Goal: Book appointment/travel/reservation

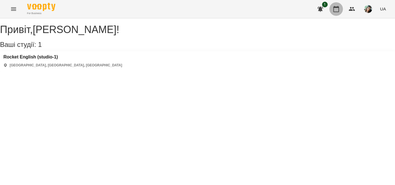
click at [337, 8] on icon "button" at bounding box center [337, 9] width 6 height 6
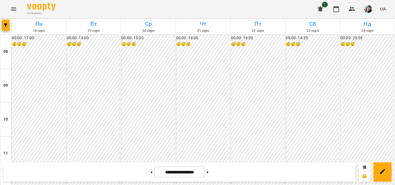
scroll to position [283, 0]
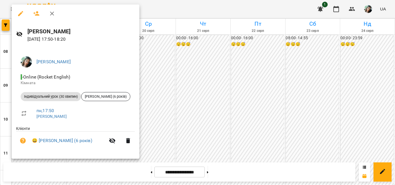
click at [170, 112] on div at bounding box center [197, 92] width 395 height 185
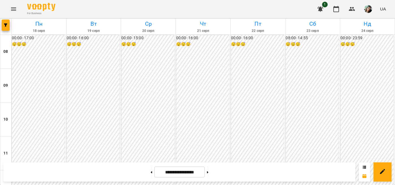
scroll to position [311, 0]
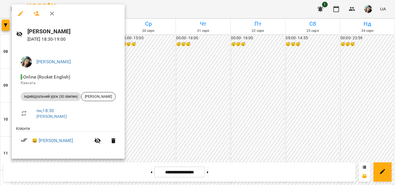
click at [152, 87] on div at bounding box center [197, 92] width 395 height 185
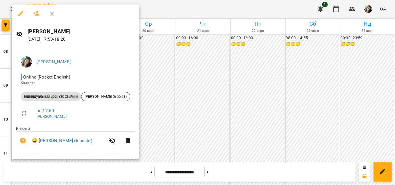
click at [166, 91] on div at bounding box center [197, 92] width 395 height 185
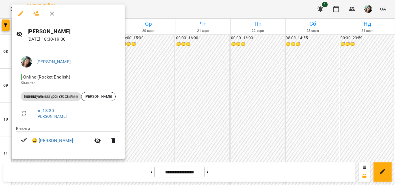
click at [156, 104] on div at bounding box center [197, 92] width 395 height 185
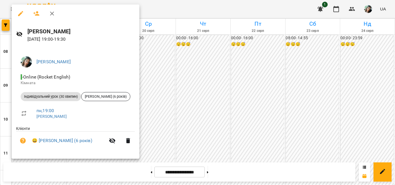
click at [162, 105] on div at bounding box center [197, 92] width 395 height 185
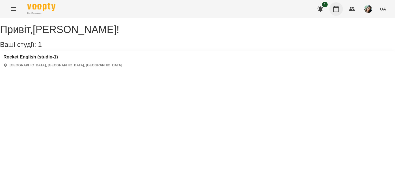
click at [337, 7] on icon "button" at bounding box center [337, 9] width 6 height 6
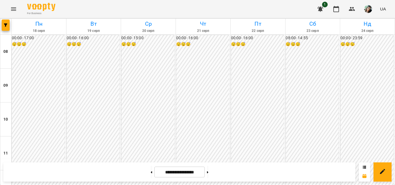
scroll to position [283, 0]
click at [209, 172] on button at bounding box center [207, 172] width 1 height 12
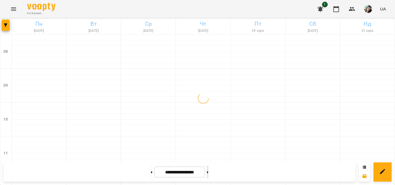
click at [209, 172] on button at bounding box center [207, 172] width 1 height 12
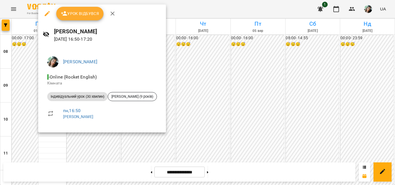
click at [203, 59] on div at bounding box center [197, 92] width 395 height 185
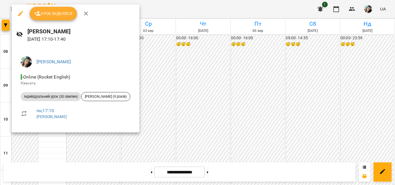
click at [164, 69] on div at bounding box center [197, 92] width 395 height 185
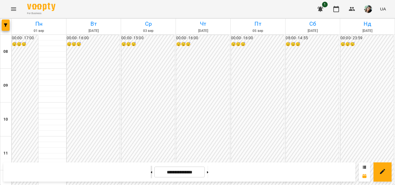
click at [151, 176] on button at bounding box center [151, 172] width 1 height 12
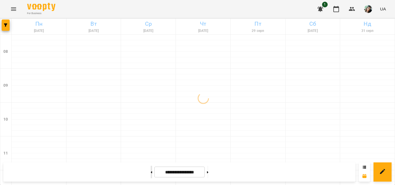
click at [151, 176] on button at bounding box center [151, 172] width 1 height 12
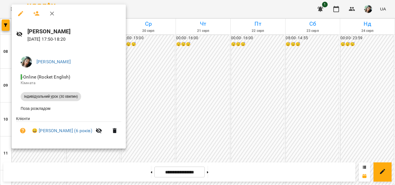
click at [204, 88] on div at bounding box center [197, 92] width 395 height 185
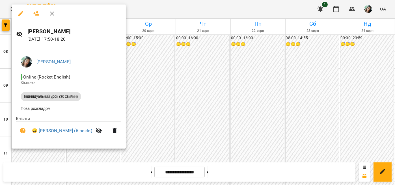
click at [215, 80] on div at bounding box center [197, 92] width 395 height 185
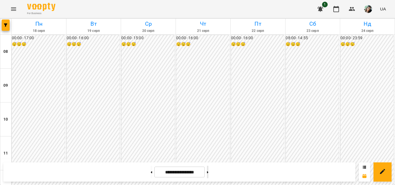
click at [209, 171] on button at bounding box center [207, 172] width 1 height 12
click at [151, 172] on button at bounding box center [151, 172] width 1 height 12
click at [209, 173] on button at bounding box center [207, 172] width 1 height 12
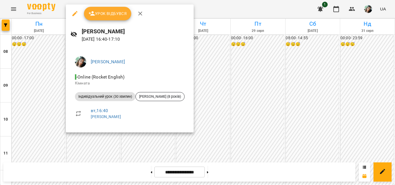
drag, startPoint x: 229, startPoint y: 108, endPoint x: 199, endPoint y: 100, distance: 31.5
click at [229, 108] on div at bounding box center [197, 92] width 395 height 185
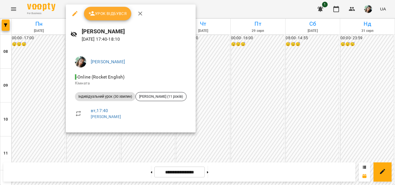
click at [231, 91] on div at bounding box center [197, 92] width 395 height 185
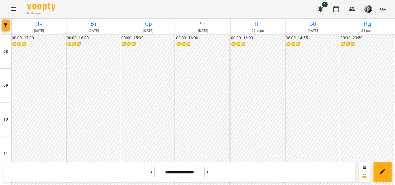
scroll to position [255, 0]
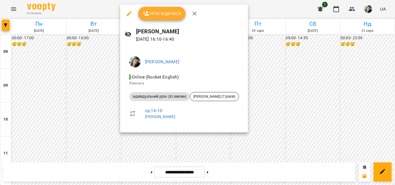
click at [291, 92] on div at bounding box center [197, 92] width 395 height 185
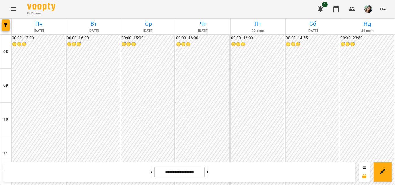
scroll to position [283, 0]
click at [151, 175] on button at bounding box center [151, 172] width 1 height 12
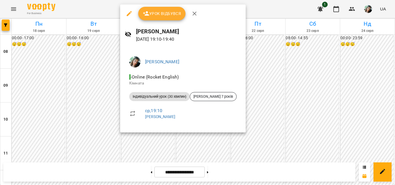
click at [102, 120] on div at bounding box center [197, 92] width 395 height 185
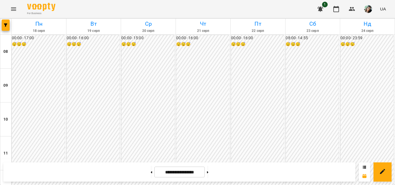
scroll to position [283, 0]
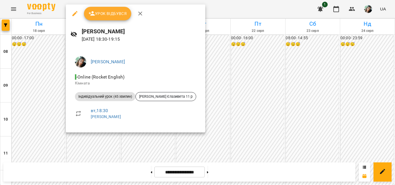
click at [215, 163] on div at bounding box center [197, 92] width 395 height 185
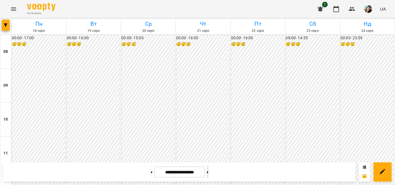
click at [209, 170] on button at bounding box center [207, 172] width 1 height 12
click at [151, 171] on button at bounding box center [151, 172] width 1 height 12
type input "**********"
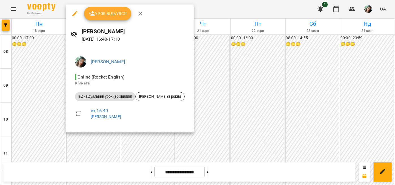
drag, startPoint x: 225, startPoint y: 77, endPoint x: 211, endPoint y: 80, distance: 14.3
click at [225, 77] on div at bounding box center [197, 92] width 395 height 185
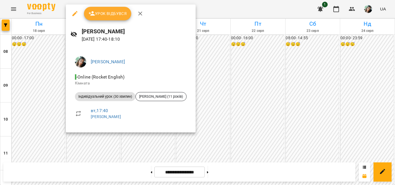
click at [230, 95] on div at bounding box center [197, 92] width 395 height 185
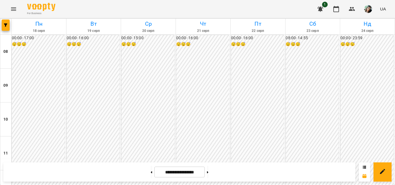
scroll to position [294, 0]
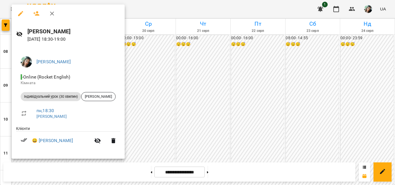
click at [134, 65] on div at bounding box center [197, 92] width 395 height 185
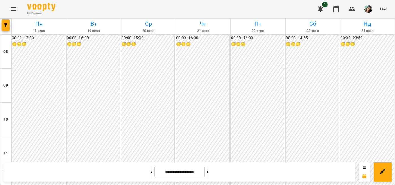
scroll to position [311, 0]
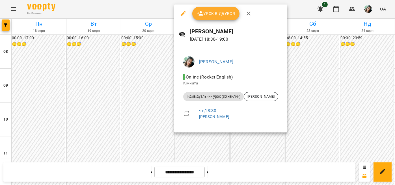
click at [304, 95] on div at bounding box center [197, 92] width 395 height 185
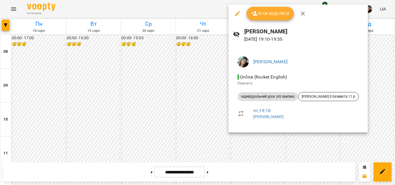
click at [151, 104] on div at bounding box center [197, 92] width 395 height 185
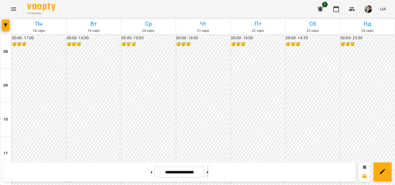
click at [209, 172] on icon at bounding box center [207, 173] width 1 height 2
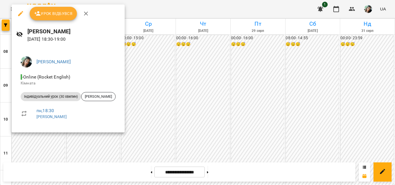
click at [159, 86] on div at bounding box center [197, 92] width 395 height 185
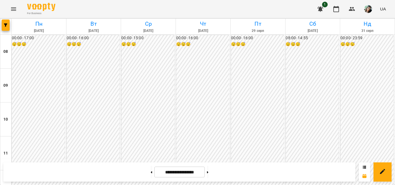
scroll to position [350, 0]
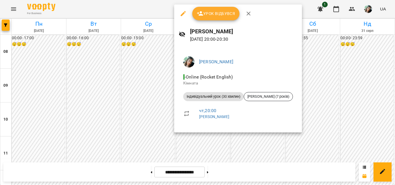
click at [148, 100] on div at bounding box center [197, 92] width 395 height 185
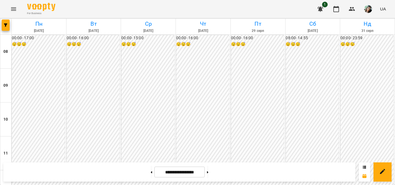
scroll to position [294, 0]
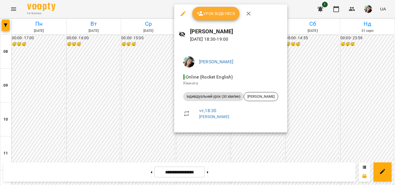
click at [119, 88] on div at bounding box center [197, 92] width 395 height 185
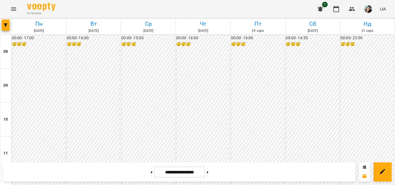
scroll to position [350, 0]
click at [211, 177] on div at bounding box center [208, 172] width 6 height 12
click at [209, 174] on button at bounding box center [207, 172] width 1 height 12
type input "**********"
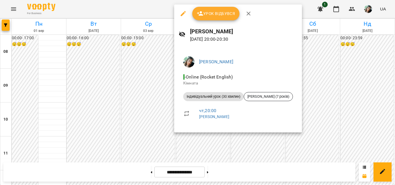
click at [139, 104] on div at bounding box center [197, 92] width 395 height 185
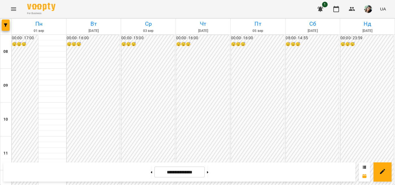
scroll to position [322, 0]
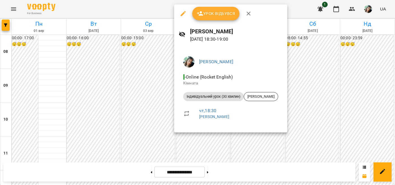
click at [143, 106] on div at bounding box center [197, 92] width 395 height 185
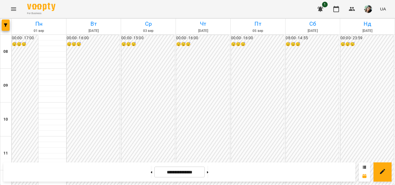
scroll to position [265, 0]
select select "**********"
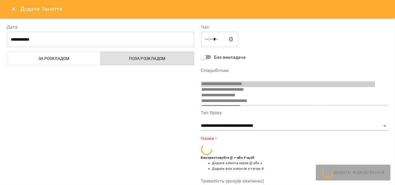
scroll to position [71, 0]
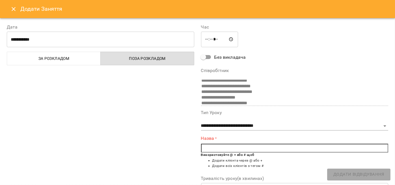
click at [20, 9] on h6 "Додати Заняття" at bounding box center [204, 9] width 368 height 9
click at [15, 11] on icon "Close" at bounding box center [13, 9] width 7 height 7
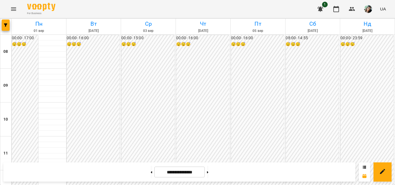
scroll to position [322, 0]
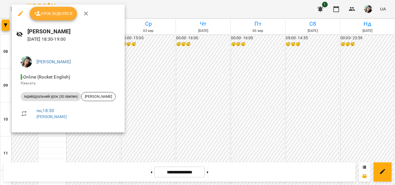
click at [230, 87] on div at bounding box center [197, 92] width 395 height 185
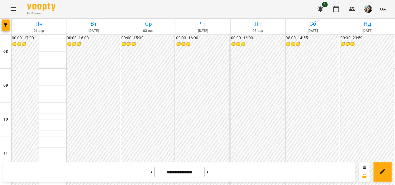
scroll to position [350, 0]
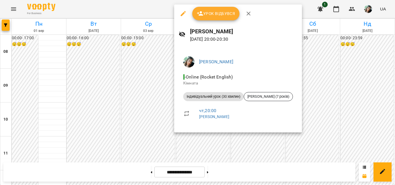
click at [333, 93] on div at bounding box center [197, 92] width 395 height 185
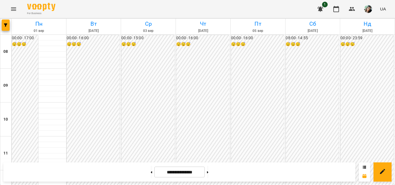
scroll to position [265, 0]
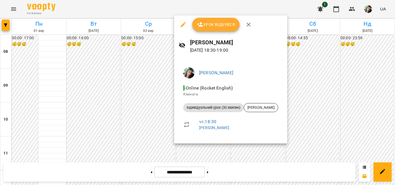
click at [343, 100] on div at bounding box center [197, 92] width 395 height 185
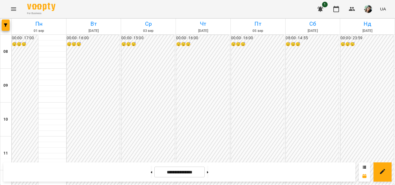
scroll to position [237, 0]
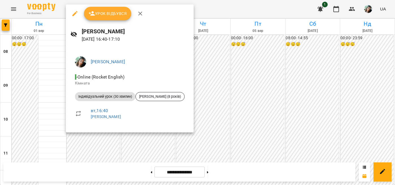
click at [263, 109] on div at bounding box center [197, 92] width 395 height 185
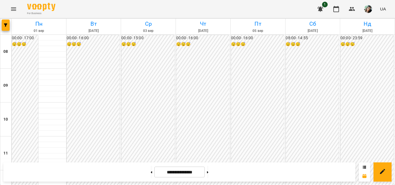
scroll to position [294, 0]
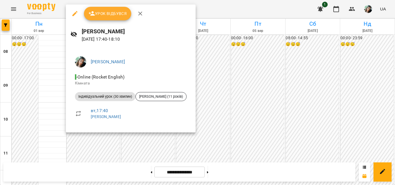
click at [269, 104] on div at bounding box center [197, 92] width 395 height 185
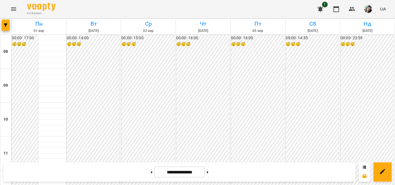
scroll to position [322, 0]
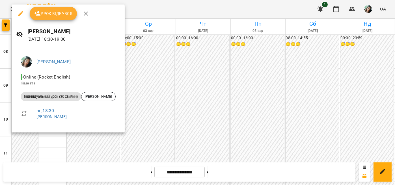
click at [221, 102] on div at bounding box center [197, 92] width 395 height 185
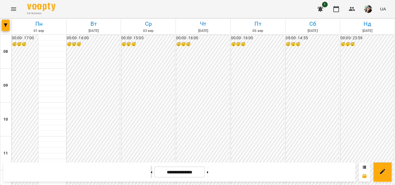
click at [151, 173] on button at bounding box center [151, 172] width 1 height 12
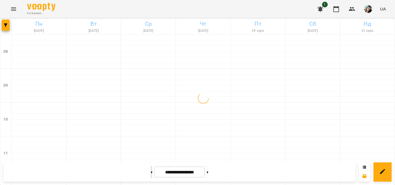
click at [151, 173] on button at bounding box center [151, 172] width 1 height 12
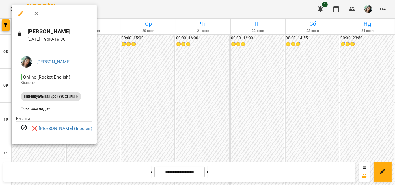
click at [204, 88] on div at bounding box center [197, 92] width 395 height 185
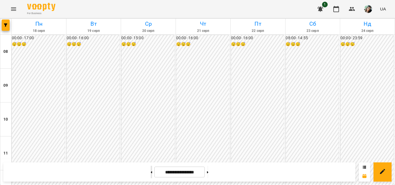
click at [151, 174] on button at bounding box center [151, 172] width 1 height 12
type input "**********"
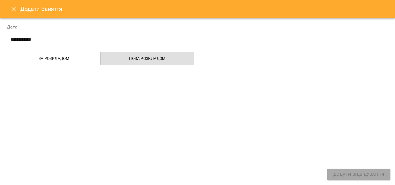
select select "**********"
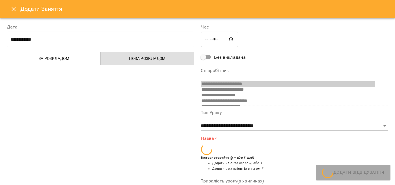
scroll to position [71, 0]
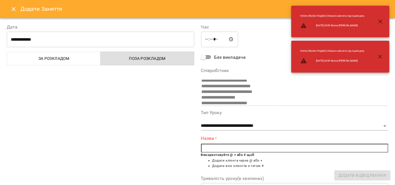
click at [11, 8] on icon "Close" at bounding box center [13, 9] width 7 height 7
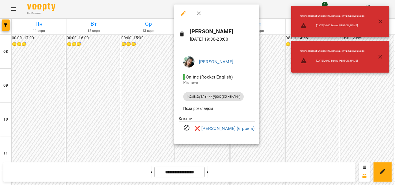
click at [130, 110] on div at bounding box center [197, 92] width 395 height 185
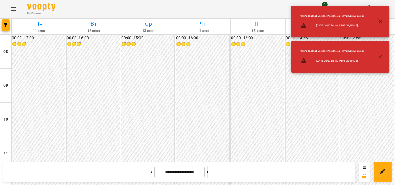
click at [209, 174] on button at bounding box center [207, 172] width 1 height 12
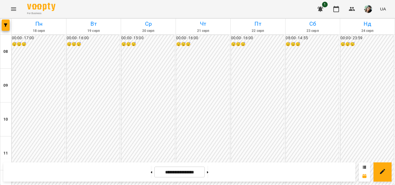
scroll to position [350, 0]
click at [187, 176] on input "**********" at bounding box center [180, 172] width 50 height 11
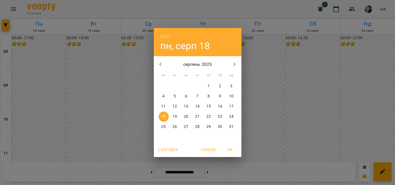
click at [229, 62] on button "button" at bounding box center [235, 65] width 14 height 14
click at [187, 114] on button "24" at bounding box center [186, 117] width 10 height 10
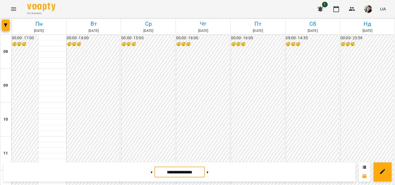
scroll to position [294, 0]
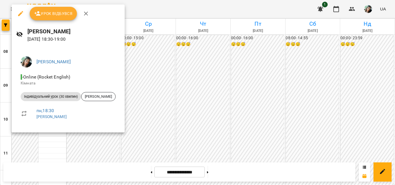
click at [206, 104] on div at bounding box center [197, 92] width 395 height 185
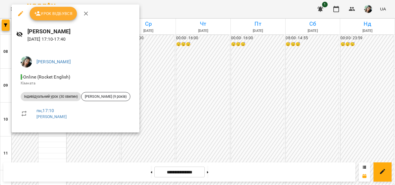
drag, startPoint x: 176, startPoint y: 81, endPoint x: 149, endPoint y: 76, distance: 27.3
click at [176, 81] on div at bounding box center [197, 92] width 395 height 185
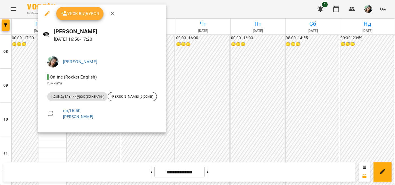
click at [213, 75] on div at bounding box center [197, 92] width 395 height 185
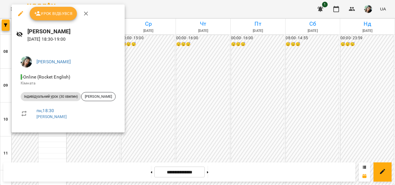
click at [182, 80] on div at bounding box center [197, 92] width 395 height 185
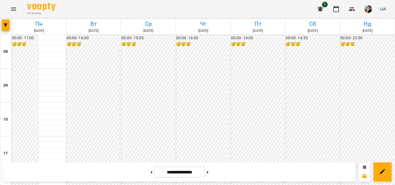
scroll to position [265, 0]
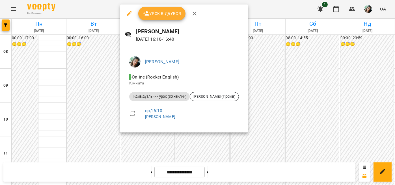
click at [308, 64] on div at bounding box center [197, 92] width 395 height 185
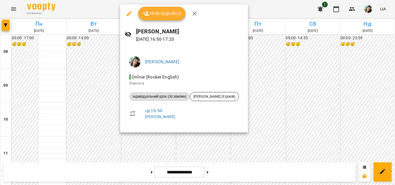
click at [265, 75] on div at bounding box center [197, 92] width 395 height 185
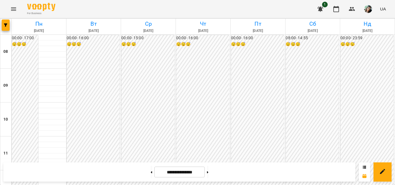
scroll to position [294, 0]
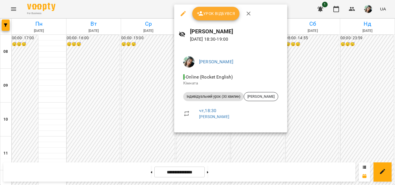
click at [100, 99] on div at bounding box center [197, 92] width 395 height 185
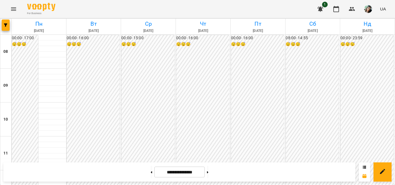
scroll to position [350, 0]
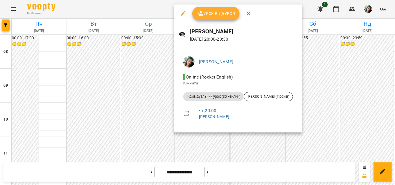
click at [116, 94] on div at bounding box center [197, 92] width 395 height 185
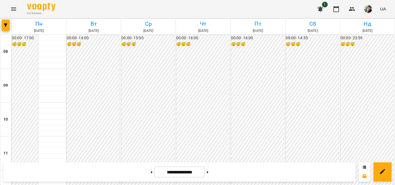
scroll to position [265, 0]
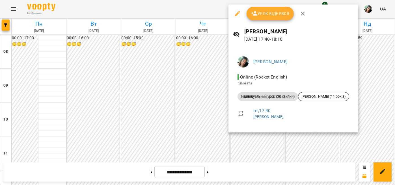
click at [164, 95] on div at bounding box center [197, 92] width 395 height 185
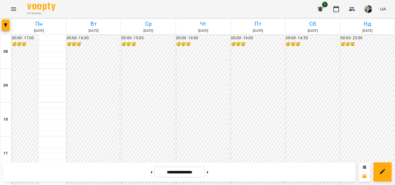
scroll to position [350, 0]
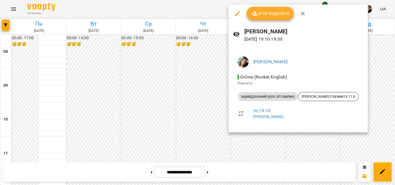
click at [159, 105] on div at bounding box center [197, 92] width 395 height 185
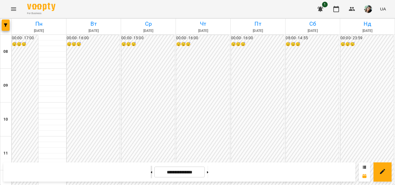
click at [151, 172] on button at bounding box center [151, 172] width 1 height 12
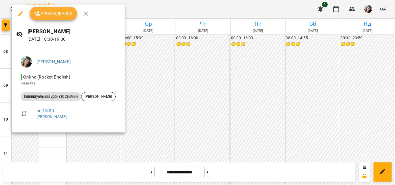
click at [215, 93] on div at bounding box center [197, 92] width 395 height 185
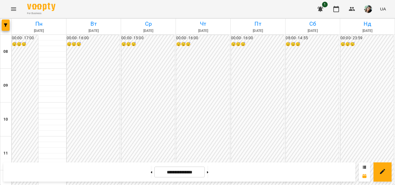
scroll to position [265, 0]
click at [196, 172] on input "**********" at bounding box center [180, 172] width 50 height 11
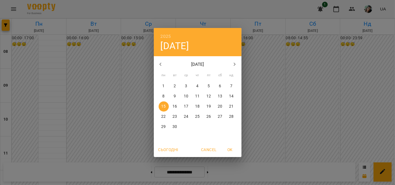
click at [161, 61] on icon "button" at bounding box center [160, 64] width 7 height 7
click at [166, 117] on p "18" at bounding box center [163, 117] width 5 height 6
type input "**********"
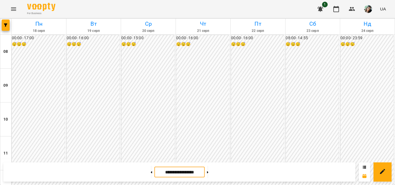
scroll to position [322, 0]
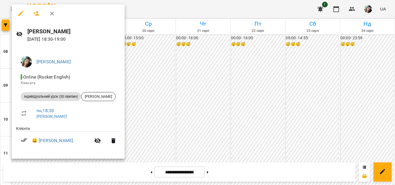
click at [178, 82] on div at bounding box center [197, 92] width 395 height 185
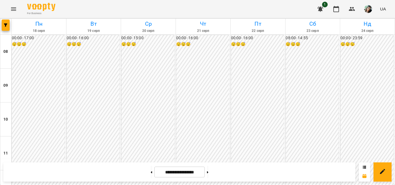
scroll to position [294, 0]
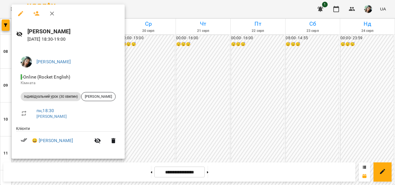
click at [167, 78] on div at bounding box center [197, 92] width 395 height 185
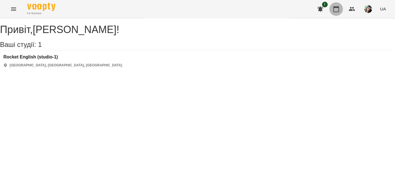
click at [333, 11] on button "button" at bounding box center [337, 9] width 14 height 14
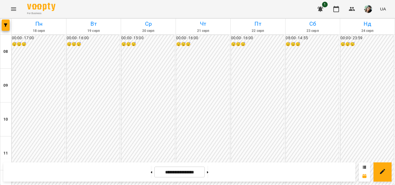
scroll to position [322, 0]
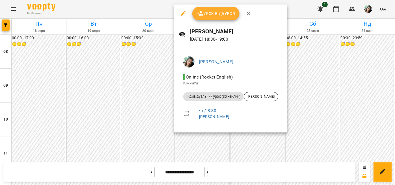
click at [149, 99] on div at bounding box center [197, 92] width 395 height 185
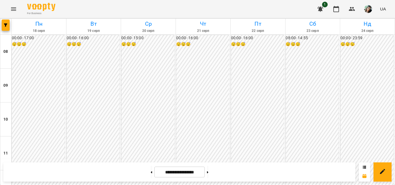
scroll to position [350, 0]
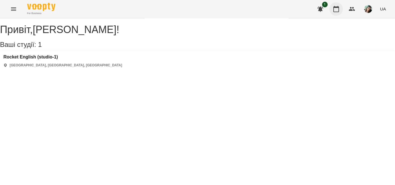
click at [333, 7] on icon "button" at bounding box center [336, 9] width 7 height 7
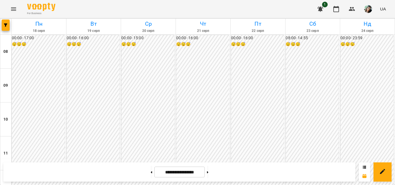
scroll to position [311, 0]
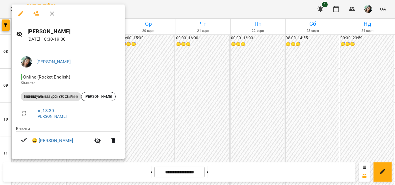
click at [213, 78] on div at bounding box center [197, 92] width 395 height 185
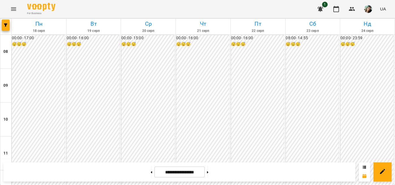
scroll to position [255, 0]
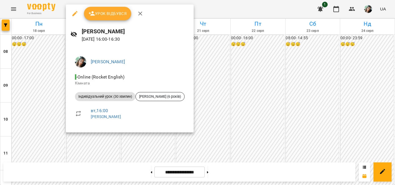
click at [236, 76] on div at bounding box center [197, 92] width 395 height 185
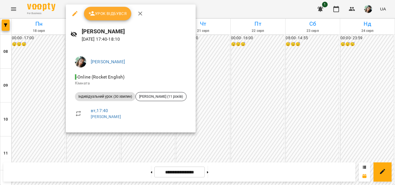
click at [212, 79] on div at bounding box center [197, 92] width 395 height 185
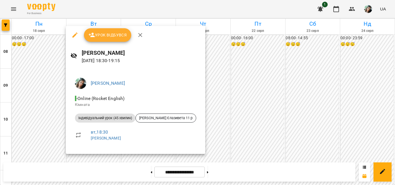
click at [213, 94] on div at bounding box center [197, 92] width 395 height 185
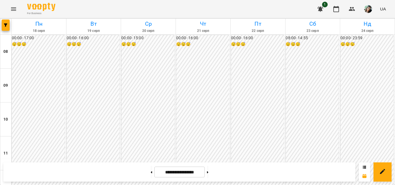
scroll to position [180, 0]
